Goal: Transaction & Acquisition: Purchase product/service

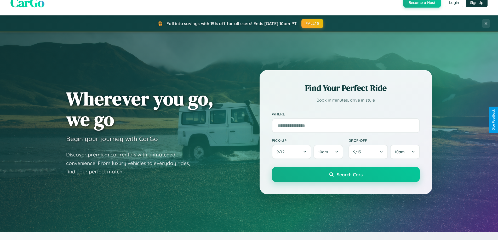
scroll to position [1005, 0]
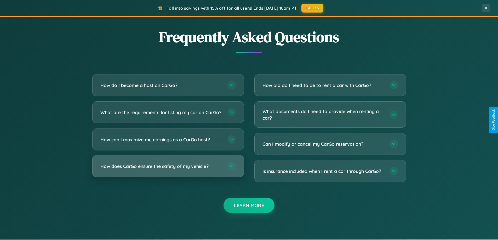
click at [168, 170] on h3 "How does CarGo ensure the safety of my vehicle?" at bounding box center [161, 166] width 122 height 7
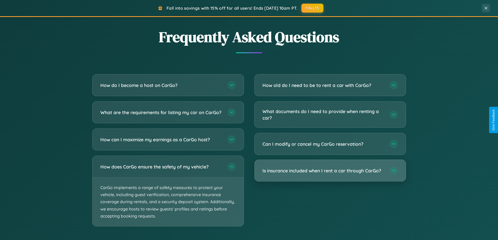
click at [330, 171] on h3 "Is insurance included when I rent a car through CarGo?" at bounding box center [323, 170] width 122 height 7
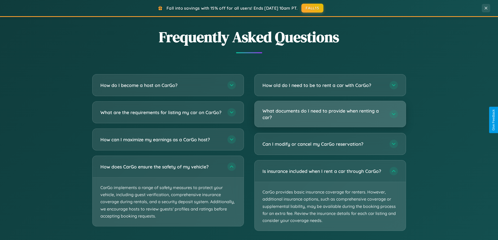
click at [330, 114] on h3 "What documents do I need to provide when renting a car?" at bounding box center [323, 114] width 122 height 13
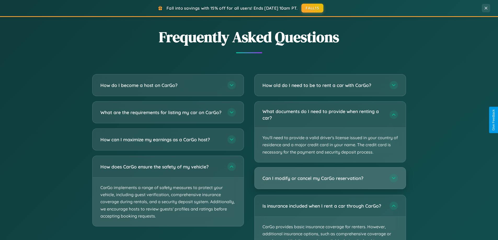
click at [330, 178] on h3 "Can I modify or cancel my CarGo reservation?" at bounding box center [323, 178] width 122 height 7
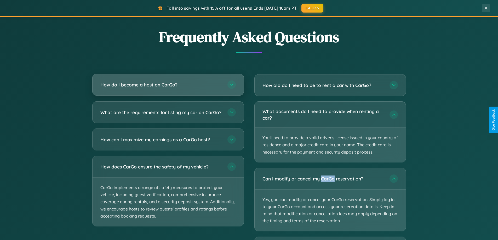
click at [168, 85] on h3 "How do I become a host on CarGo?" at bounding box center [161, 85] width 122 height 7
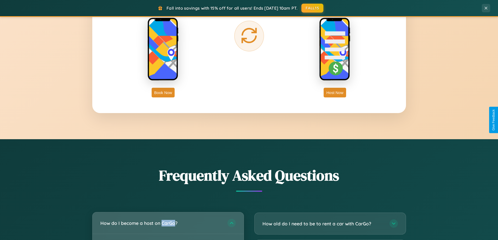
scroll to position [840, 0]
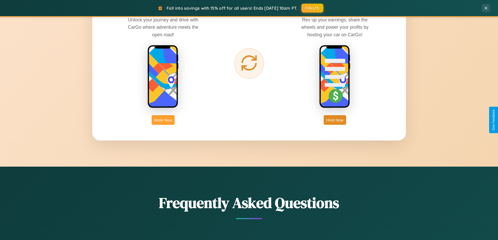
click at [163, 120] on button "Book Now" at bounding box center [163, 120] width 23 height 10
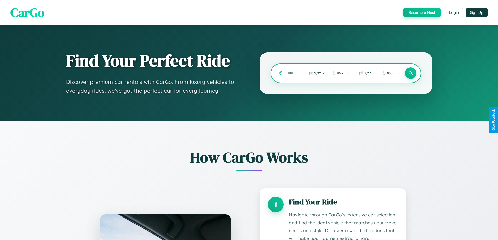
click at [292, 73] on input "text" at bounding box center [292, 73] width 14 height 9
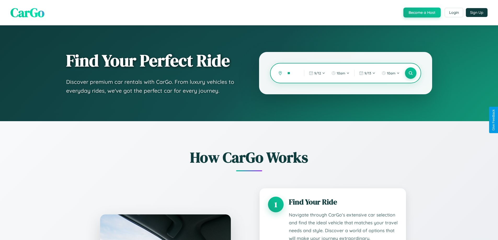
type input "*"
type input "*******"
click at [410, 73] on icon at bounding box center [410, 73] width 5 height 5
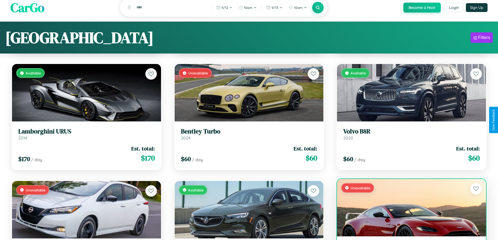
scroll to position [25, 0]
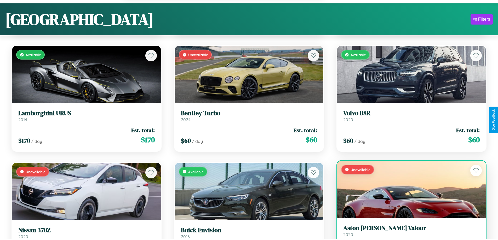
click at [408, 234] on link "Aston [PERSON_NAME] Valour 2020" at bounding box center [411, 230] width 136 height 13
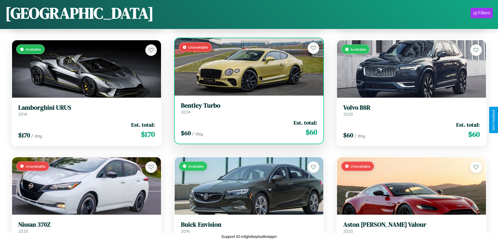
scroll to position [2063, 0]
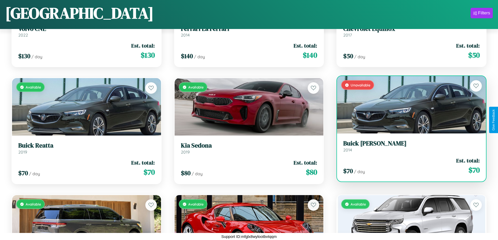
click at [408, 148] on link "Buick [PERSON_NAME] 2014" at bounding box center [411, 146] width 136 height 13
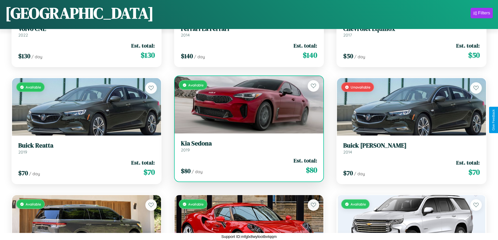
scroll to position [2999, 0]
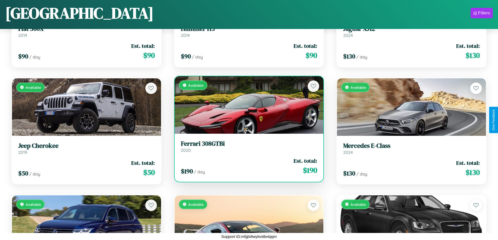
click at [247, 146] on h3 "Ferrari 308GTBi" at bounding box center [249, 144] width 136 height 8
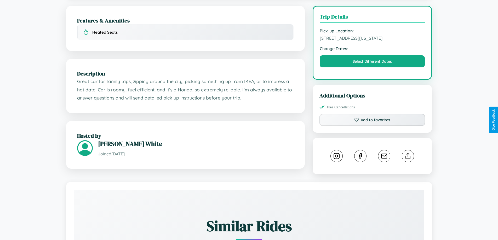
scroll to position [152, 0]
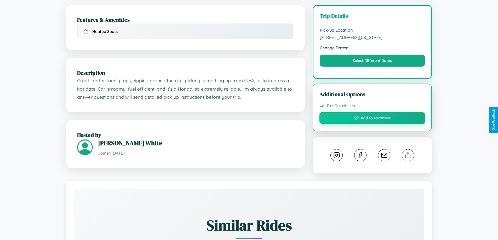
click at [372, 119] on button "Add to favorites" at bounding box center [372, 118] width 106 height 12
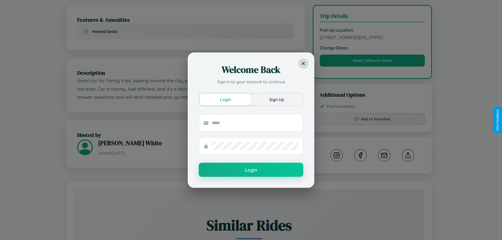
click at [276, 99] on button "Sign Up" at bounding box center [276, 99] width 51 height 11
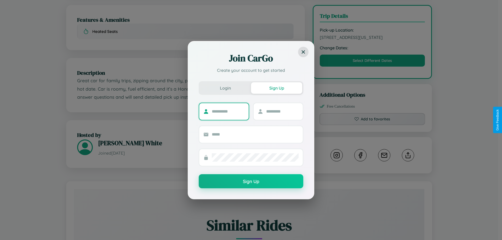
click at [228, 111] on input "text" at bounding box center [228, 111] width 33 height 8
type input "*****"
click at [282, 111] on input "text" at bounding box center [282, 111] width 33 height 8
type input "*****"
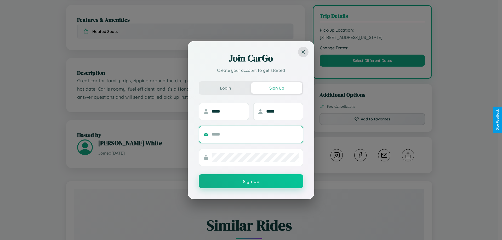
click at [255, 134] on input "text" at bounding box center [255, 134] width 87 height 8
type input "**********"
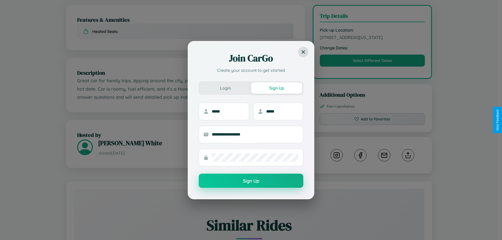
click at [251, 181] on button "Sign Up" at bounding box center [251, 181] width 105 height 14
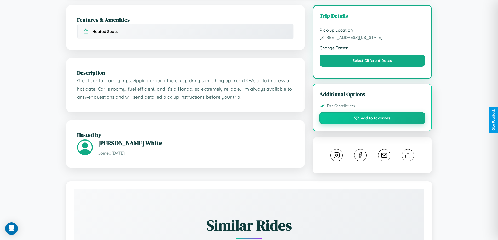
click at [372, 119] on button "Add to favorites" at bounding box center [372, 118] width 106 height 12
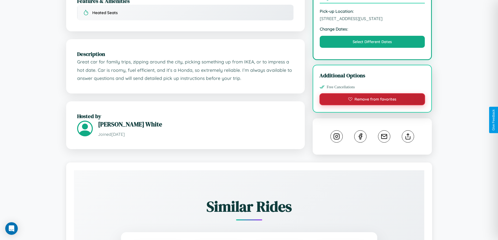
scroll to position [188, 0]
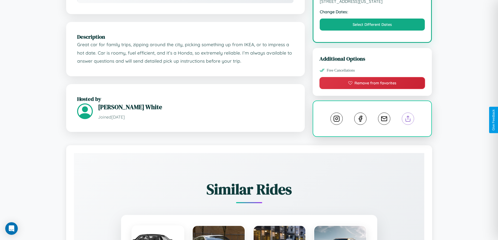
click at [408, 119] on line at bounding box center [408, 118] width 0 height 4
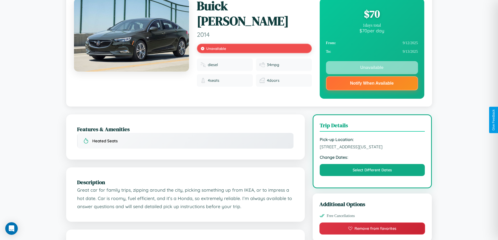
scroll to position [0, 0]
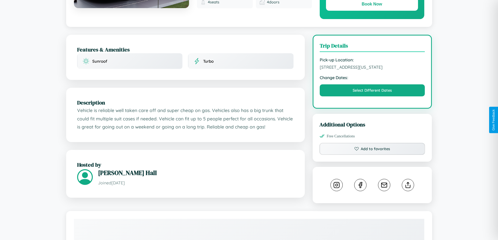
scroll to position [291, 0]
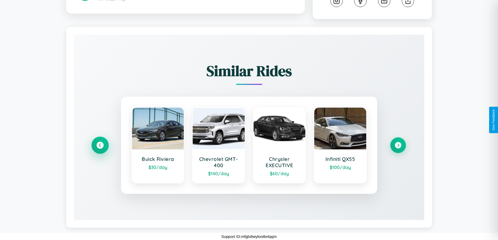
click at [100, 145] on icon at bounding box center [99, 145] width 7 height 7
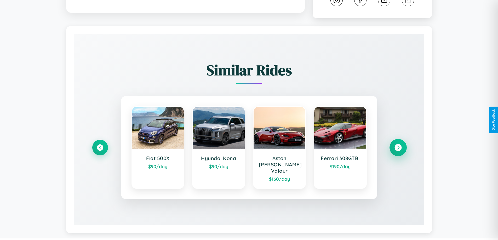
click at [398, 145] on icon at bounding box center [397, 147] width 7 height 7
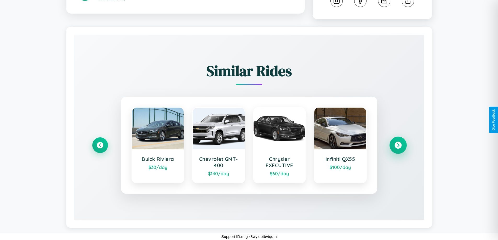
click at [398, 145] on icon at bounding box center [397, 145] width 7 height 7
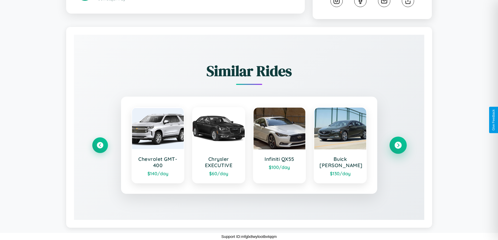
click at [398, 145] on icon at bounding box center [397, 145] width 7 height 7
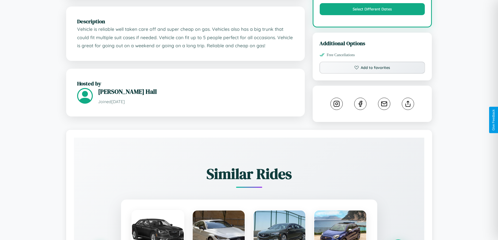
scroll to position [172, 0]
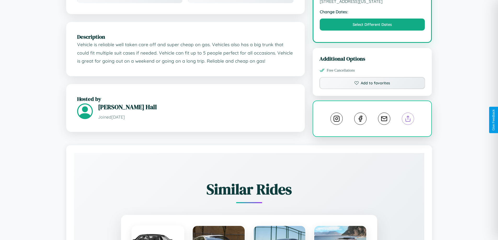
click at [408, 120] on line at bounding box center [408, 118] width 0 height 4
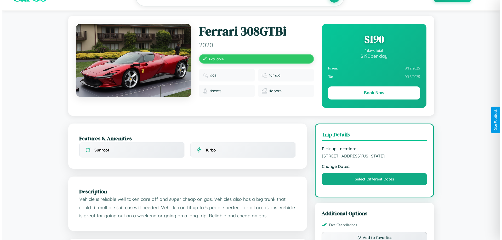
scroll to position [0, 0]
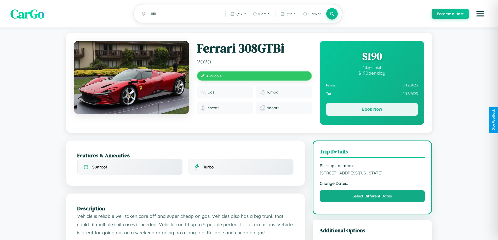
click at [372, 110] on button "Book Now" at bounding box center [372, 109] width 92 height 13
